Goal: Navigation & Orientation: Find specific page/section

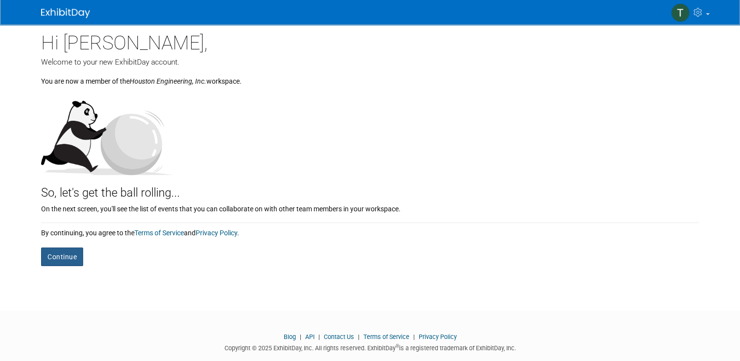
click at [50, 258] on button "Continue" at bounding box center [62, 256] width 42 height 19
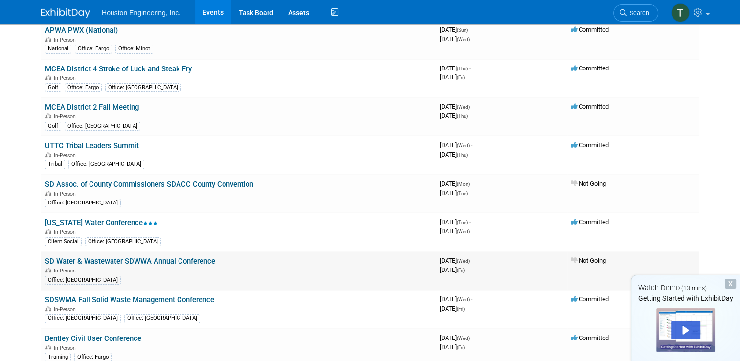
scroll to position [98, 0]
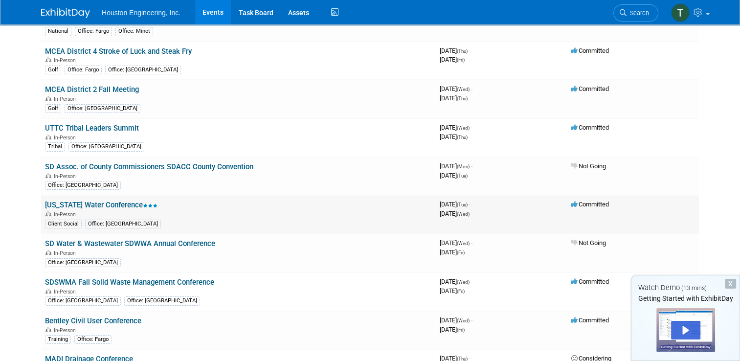
click at [100, 202] on link "[US_STATE] Water Conference" at bounding box center [101, 205] width 112 height 9
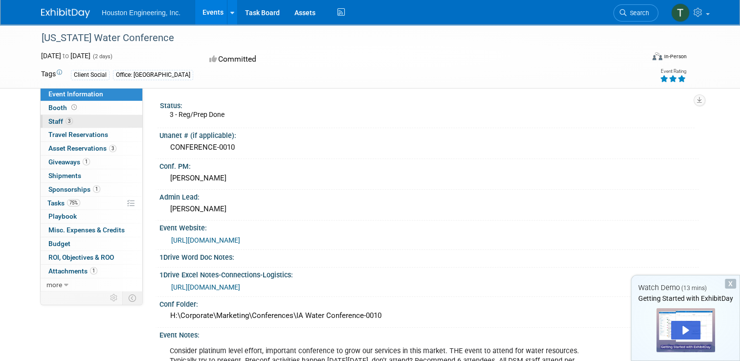
click at [67, 118] on link "3 Staff 3" at bounding box center [92, 121] width 102 height 13
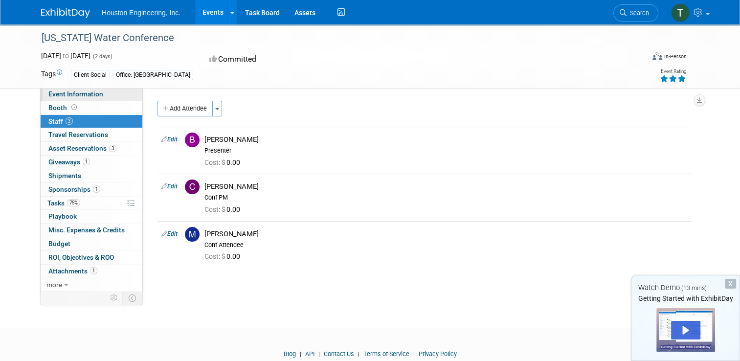
click at [70, 97] on span "Event Information" at bounding box center [75, 94] width 55 height 8
